Goal: Find specific page/section: Find specific page/section

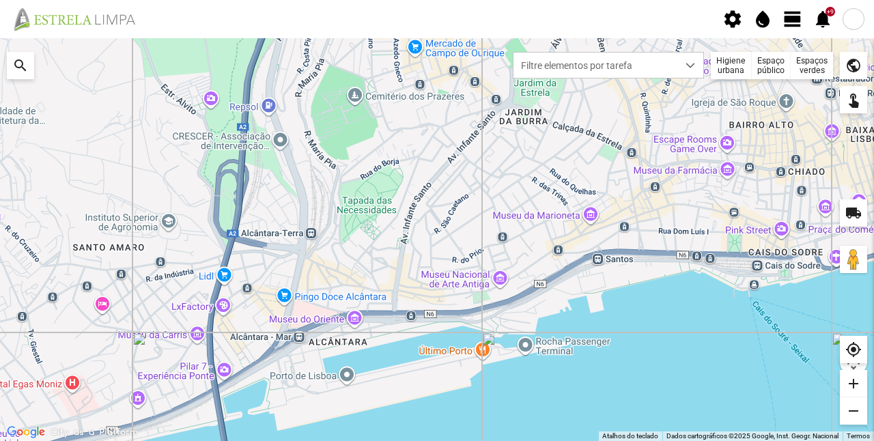
click at [816, 60] on div "Espaços verdes" at bounding box center [811, 65] width 42 height 27
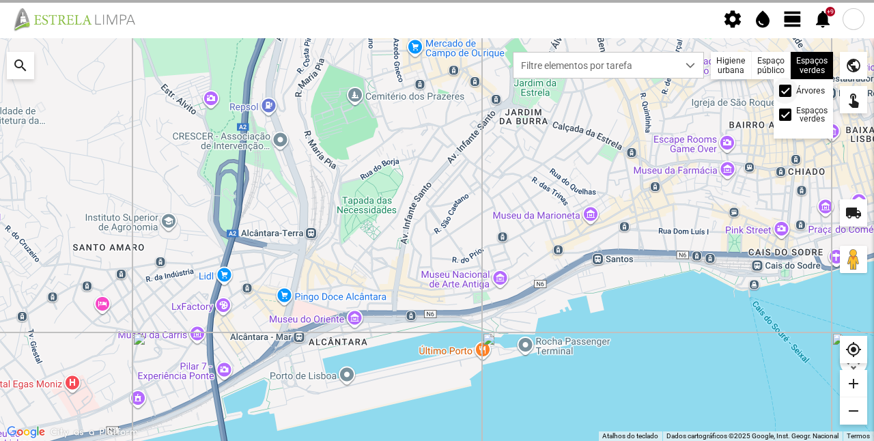
click at [779, 90] on div at bounding box center [785, 91] width 12 height 12
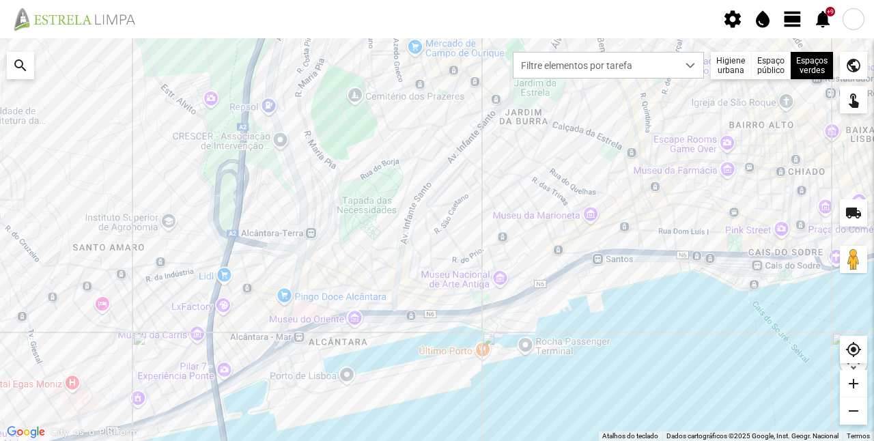
click at [581, 51] on div "Filtre elementos por tarefa" at bounding box center [608, 62] width 205 height 34
click at [573, 59] on span "Filtre elementos por tarefa" at bounding box center [595, 65] width 164 height 25
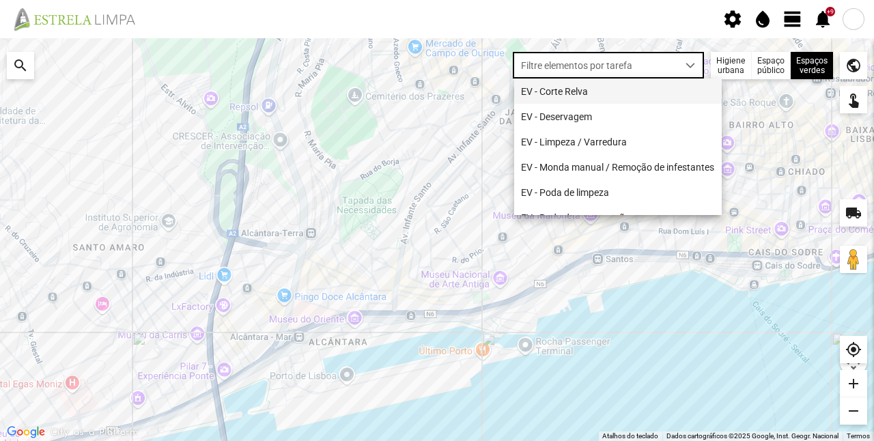
click at [577, 89] on li "EV - Corte Relva" at bounding box center [617, 90] width 207 height 25
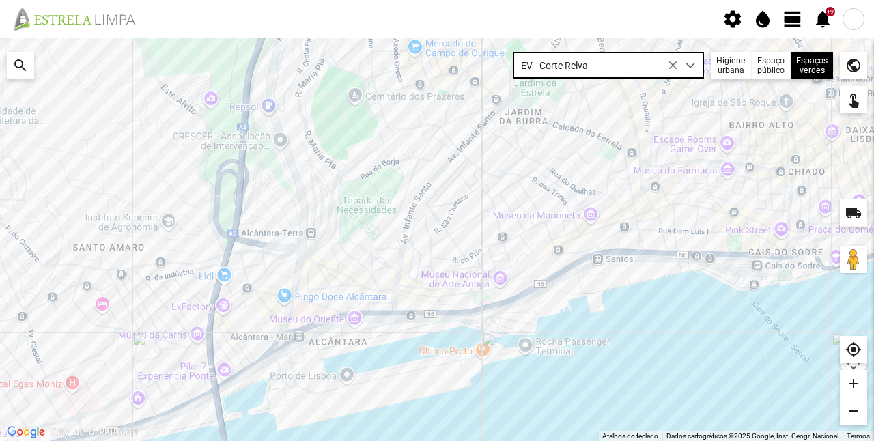
click at [614, 65] on span "EV - Corte Relva" at bounding box center [595, 65] width 164 height 25
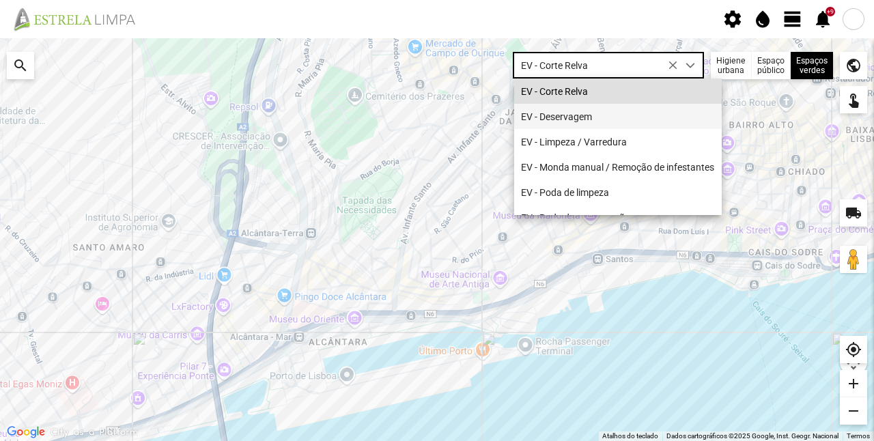
click at [595, 121] on li "EV - Deservagem" at bounding box center [617, 116] width 207 height 25
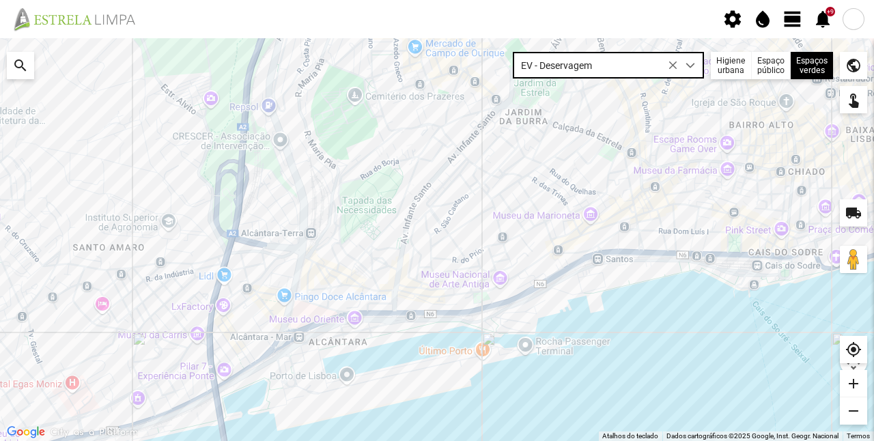
click at [599, 64] on span "EV - Deservagem" at bounding box center [595, 65] width 164 height 25
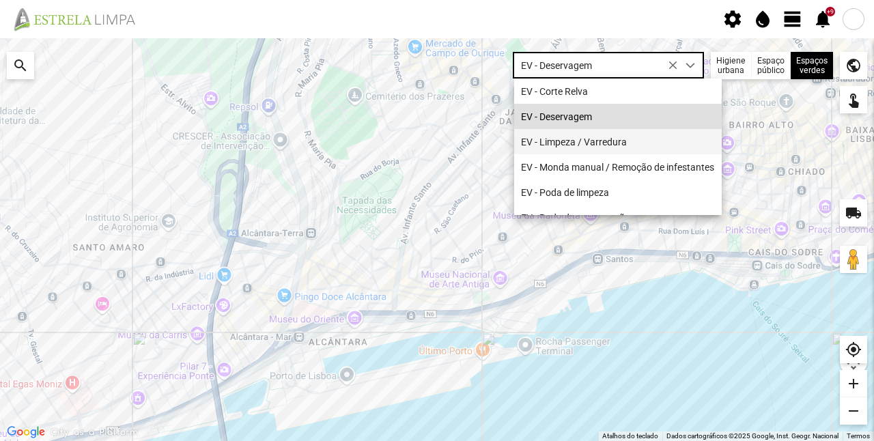
click at [581, 146] on span "EV - Limpeza / Varredura" at bounding box center [574, 141] width 106 height 11
